Goal: Task Accomplishment & Management: Manage account settings

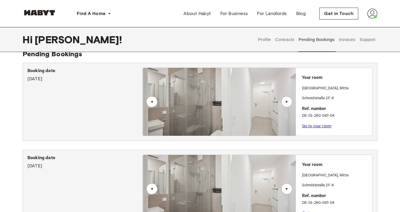
scroll to position [11, 0]
click at [287, 41] on button "Contracts" at bounding box center [285, 39] width 21 height 25
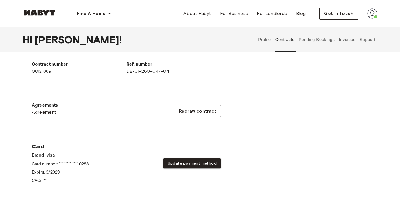
scroll to position [142, 0]
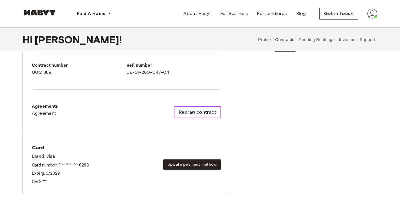
click at [199, 109] on span "Redraw contract" at bounding box center [198, 112] width 38 height 7
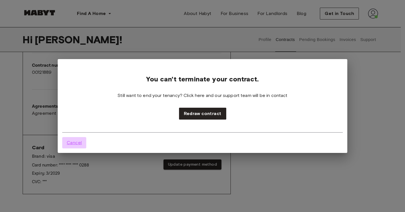
click at [80, 144] on span "Cancel" at bounding box center [74, 142] width 15 height 7
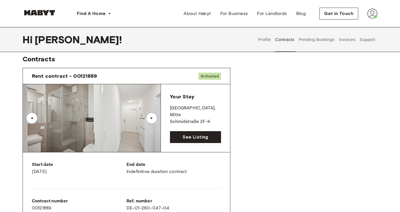
scroll to position [0, 0]
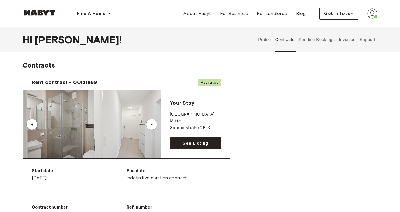
click at [263, 40] on button "Profile" at bounding box center [265, 39] width 14 height 25
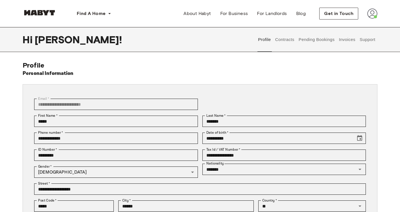
click at [307, 42] on button "Pending Bookings" at bounding box center [317, 39] width 38 height 25
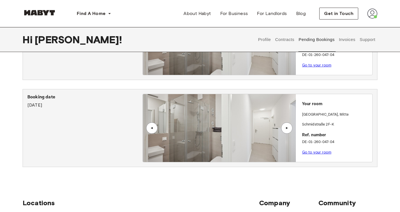
scroll to position [71, 0]
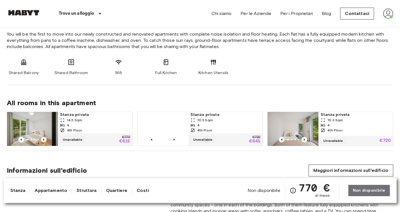
scroll to position [312, 0]
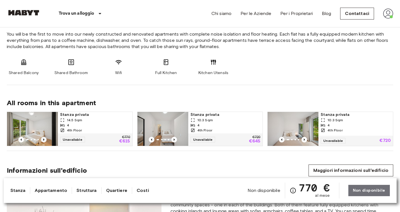
click at [46, 138] on icon "Previous image" at bounding box center [44, 140] width 6 height 6
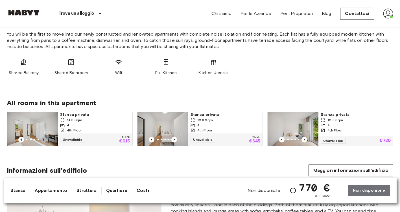
click at [46, 138] on icon "Previous image" at bounding box center [44, 140] width 6 height 6
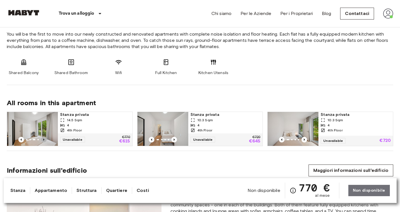
click at [46, 138] on icon "Previous image" at bounding box center [44, 140] width 6 height 6
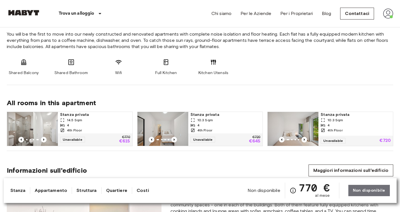
click at [75, 114] on span "Stanza privata" at bounding box center [95, 115] width 70 height 6
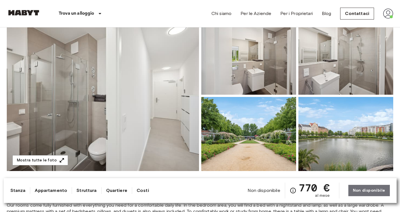
scroll to position [2, 0]
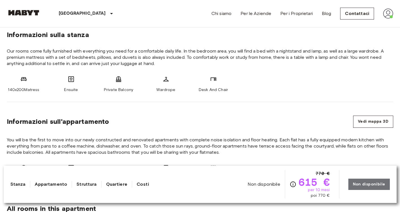
scroll to position [215, 0]
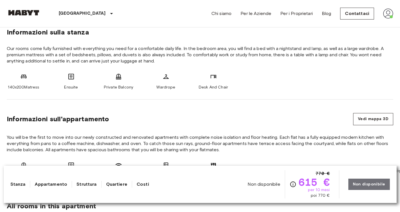
click at [295, 181] on icon "Verifica i dettagli delle spese nella sezione 'Riassunto dei Costi'. Si prega d…" at bounding box center [293, 184] width 7 height 7
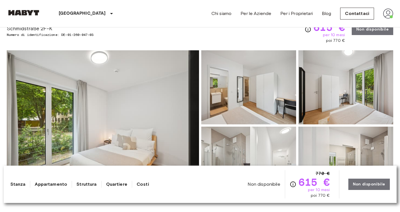
scroll to position [0, 0]
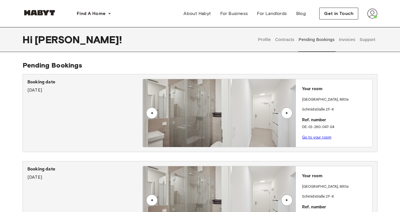
click at [287, 42] on button "Contracts" at bounding box center [285, 39] width 21 height 25
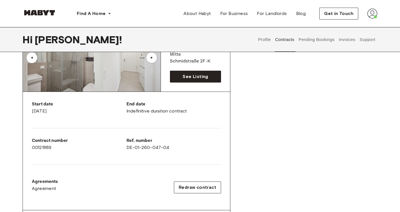
scroll to position [69, 0]
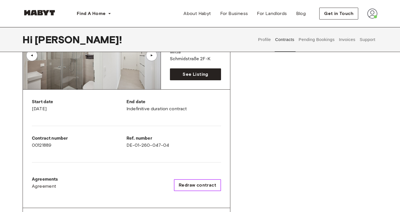
click at [205, 184] on span "Redraw contract" at bounding box center [198, 185] width 38 height 7
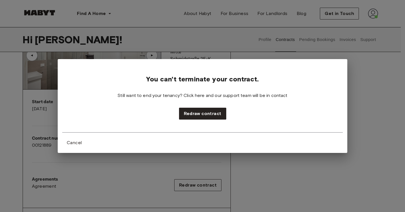
click at [375, 115] on div "You can't terminate your contract. Still want to end your tenancy? Click here a…" at bounding box center [202, 106] width 405 height 212
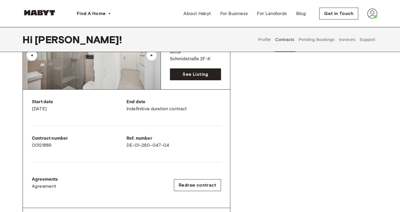
click at [354, 44] on button "Invoices" at bounding box center [348, 39] width 18 height 25
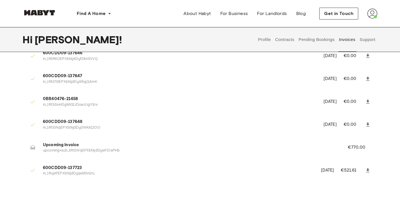
scroll to position [397, 0]
click at [370, 36] on button "Support" at bounding box center [367, 39] width 17 height 25
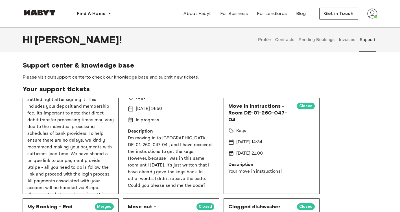
click at [68, 78] on link "support center" at bounding box center [70, 76] width 32 height 5
click at [286, 38] on button "Contracts" at bounding box center [285, 39] width 21 height 25
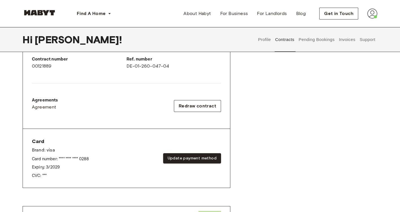
scroll to position [150, 0]
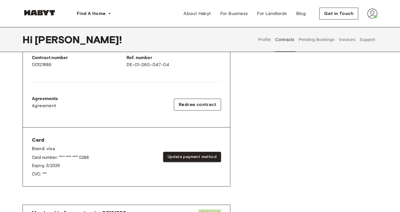
click at [43, 97] on p "Agreements" at bounding box center [45, 99] width 26 height 7
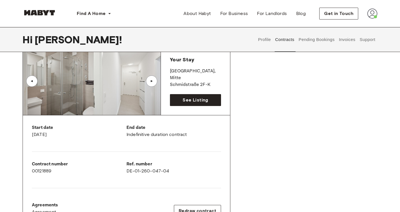
scroll to position [0, 0]
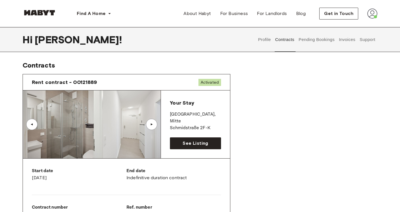
click at [268, 35] on button "Profile" at bounding box center [265, 39] width 14 height 25
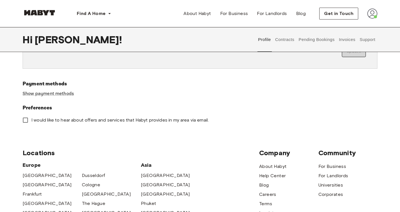
scroll to position [168, 0]
click at [315, 42] on button "Pending Bookings" at bounding box center [317, 39] width 38 height 25
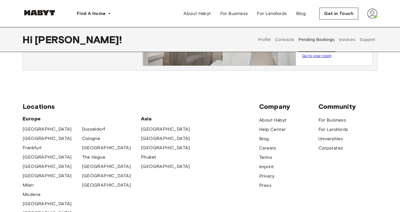
click at [350, 38] on button "Invoices" at bounding box center [348, 39] width 18 height 25
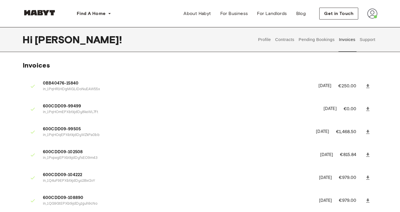
click at [308, 38] on button "Pending Bookings" at bounding box center [317, 39] width 38 height 25
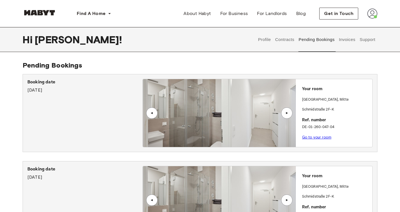
click at [291, 37] on button "Contracts" at bounding box center [285, 39] width 21 height 25
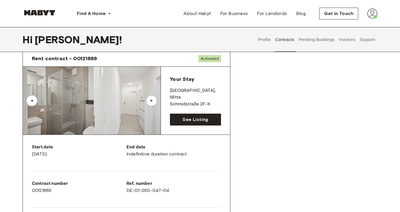
scroll to position [24, 0]
click at [214, 61] on span "Activated" at bounding box center [210, 58] width 23 height 7
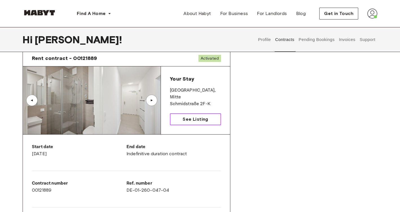
click at [207, 118] on span "See Listing" at bounding box center [195, 119] width 25 height 7
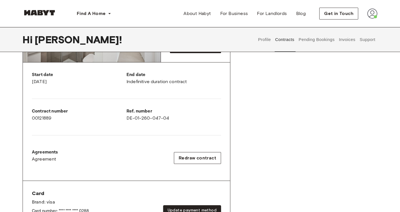
scroll to position [98, 0]
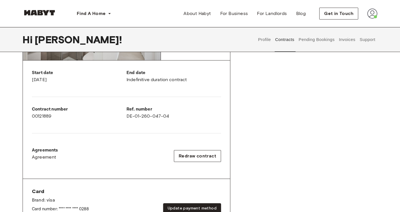
click at [46, 151] on p "Agreements" at bounding box center [45, 150] width 26 height 7
click at [45, 156] on span "Agreement" at bounding box center [44, 157] width 25 height 7
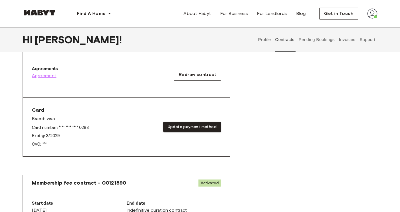
scroll to position [180, 0]
